Goal: Find contact information

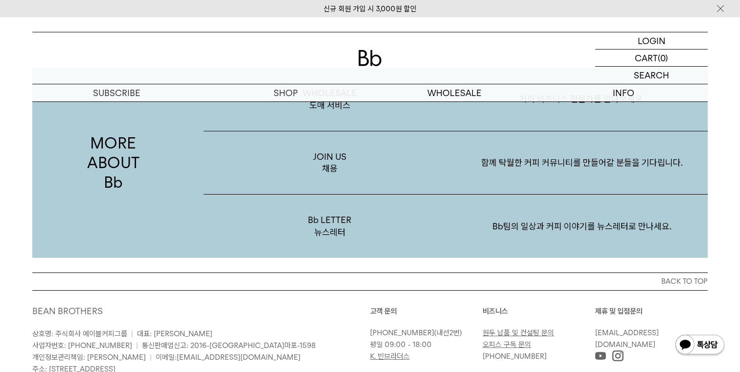
scroll to position [1897, 0]
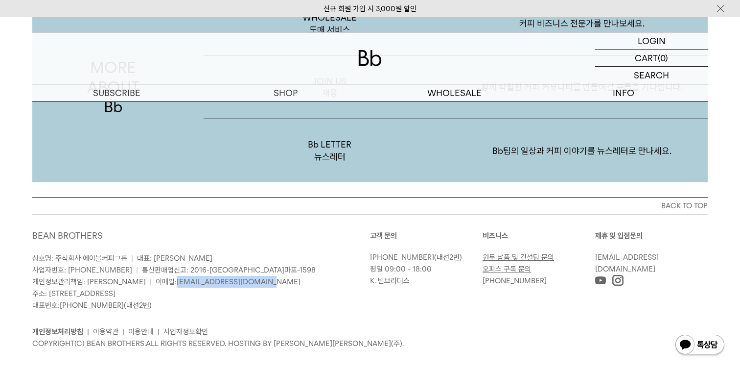
drag, startPoint x: 233, startPoint y: 270, endPoint x: 139, endPoint y: 268, distance: 94.5
click at [139, 268] on p "상호명: 주식회사 에이블커피그룹 | 대표: 박성호 사업자번호: 220-87-84283 | 통신판매업신고: 2016-서울마포-1598 개인정보관…" at bounding box center [201, 281] width 338 height 59
copy link "[EMAIL_ADDRESS][DOMAIN_NAME]"
click at [76, 327] on link "개인정보처리방침" at bounding box center [57, 331] width 51 height 9
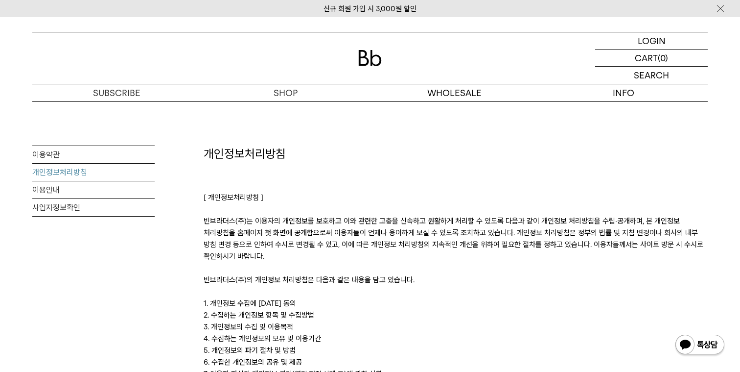
scroll to position [1879, 0]
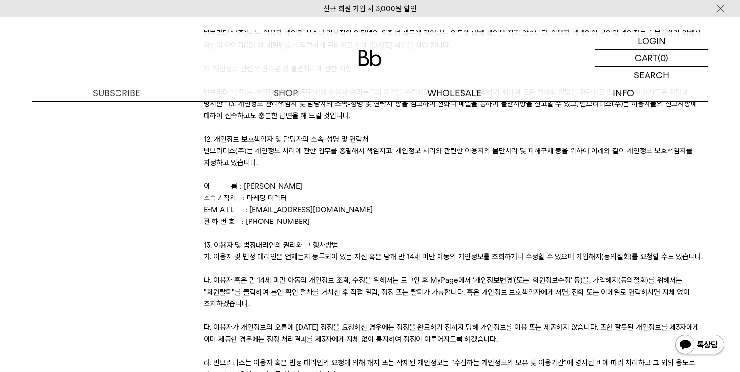
drag, startPoint x: 248, startPoint y: 187, endPoint x: 374, endPoint y: 188, distance: 126.8
copy div "[EMAIL_ADDRESS][DOMAIN_NAME]"
